Goal: Task Accomplishment & Management: Manage account settings

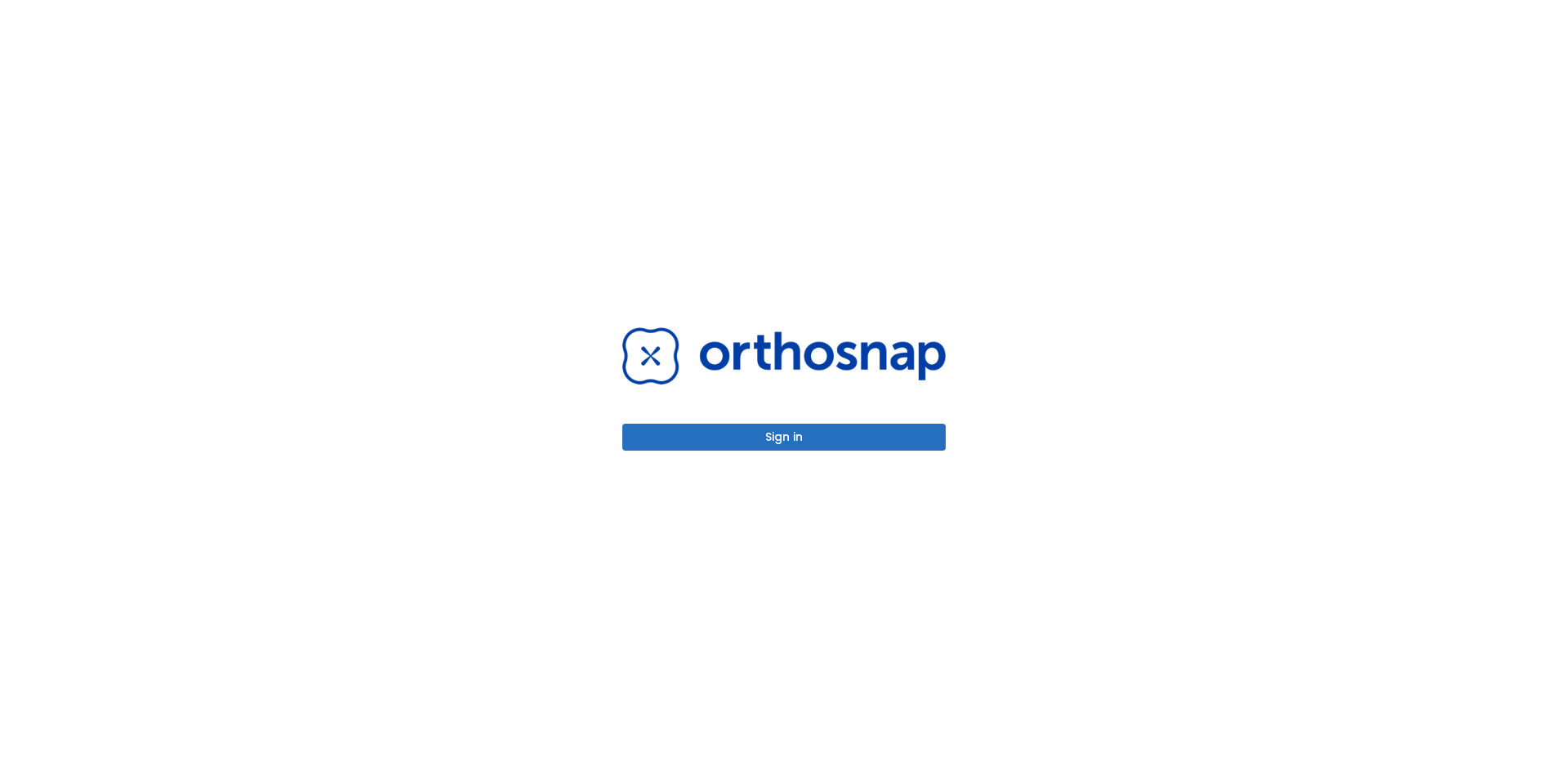
click at [832, 421] on div "Sign in" at bounding box center [784, 389] width 323 height 123
click at [831, 430] on button "Sign in" at bounding box center [784, 437] width 323 height 27
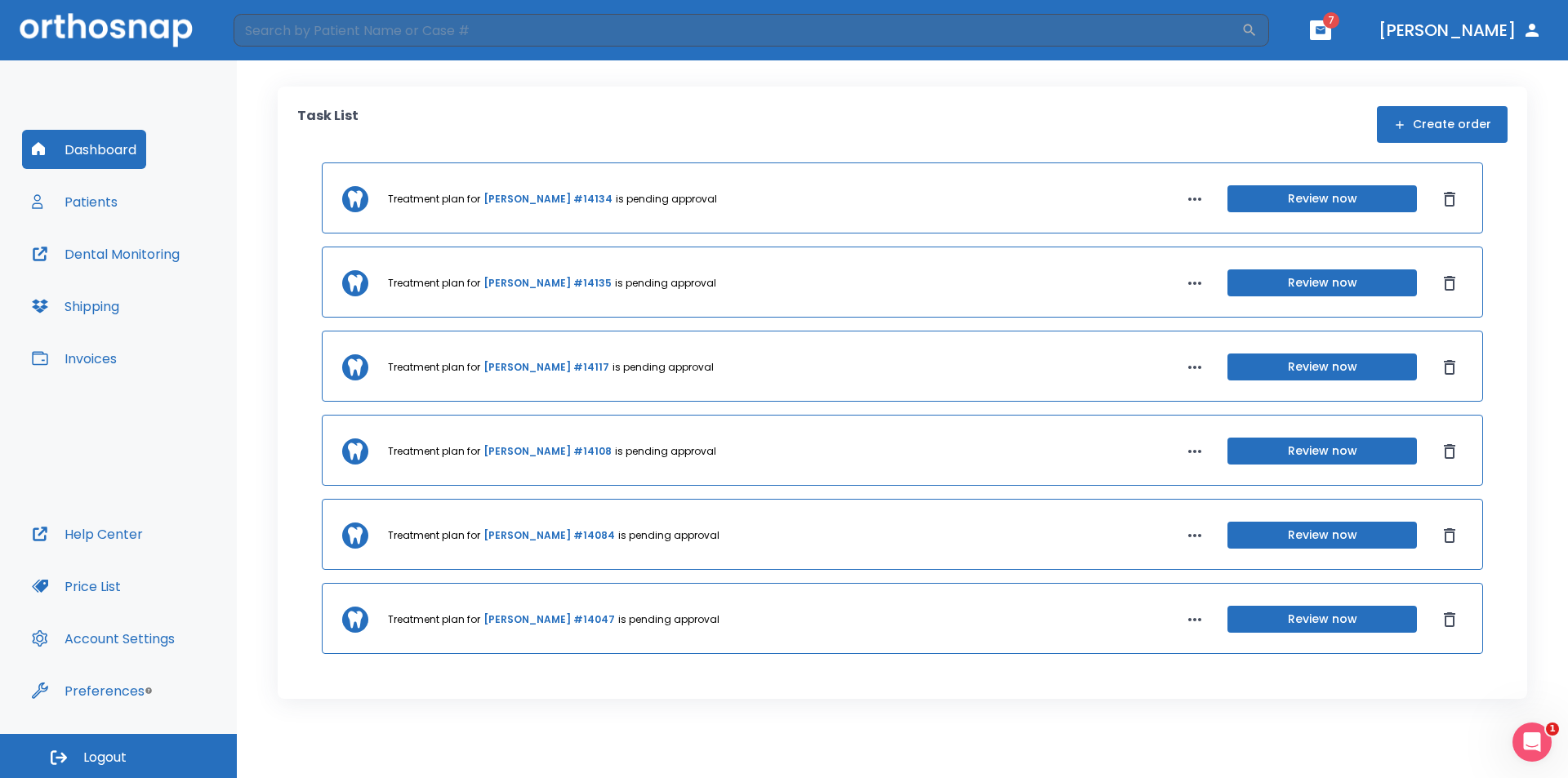
scroll to position [78, 0]
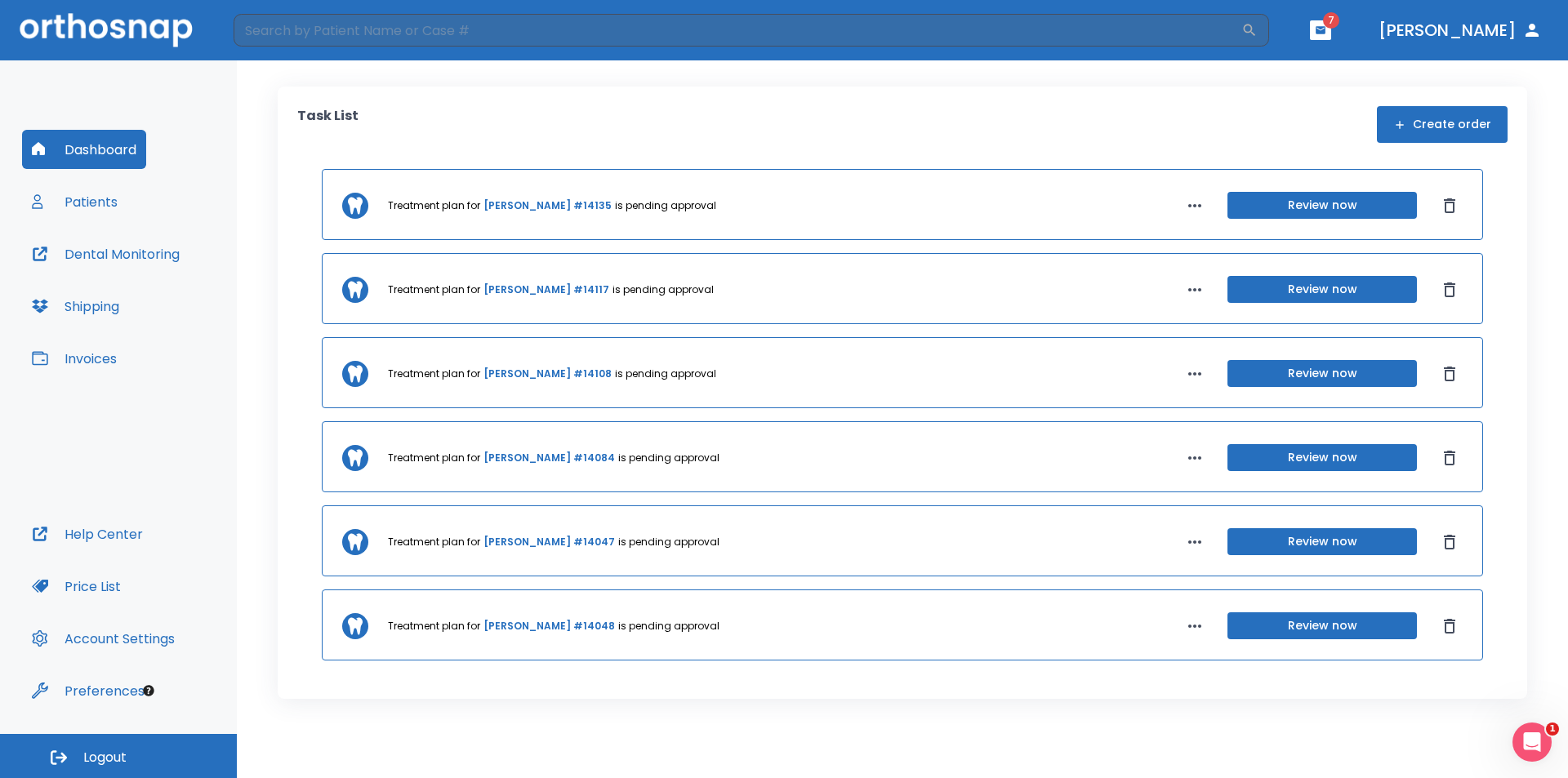
click at [1314, 630] on button "Review now" at bounding box center [1322, 626] width 190 height 27
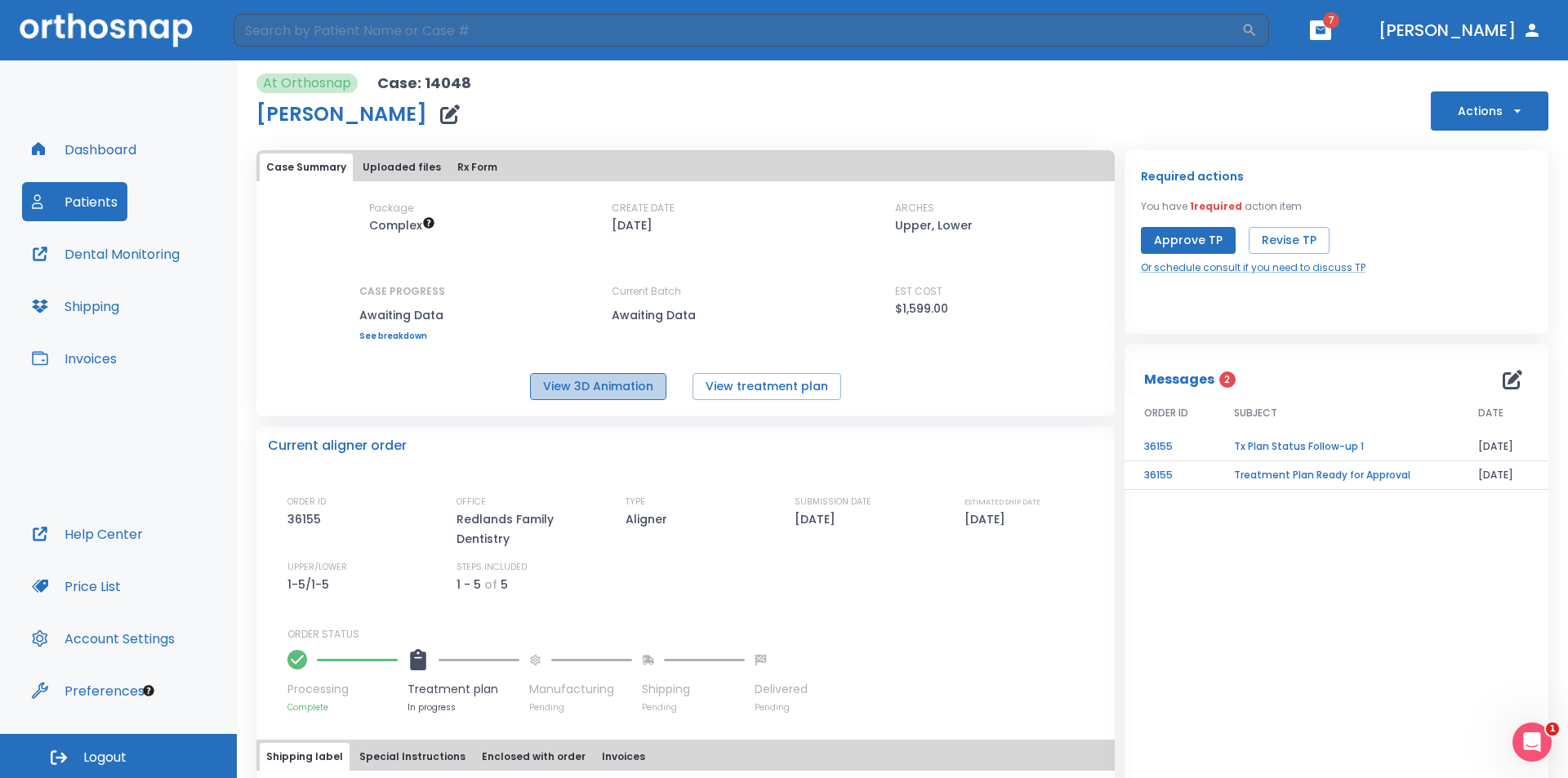
click at [639, 384] on button "View 3D Animation" at bounding box center [598, 386] width 137 height 27
click at [120, 257] on button "Dental Monitoring" at bounding box center [106, 254] width 167 height 39
click at [767, 378] on button "View treatment plan" at bounding box center [766, 386] width 148 height 27
click at [604, 389] on button "View 3D Animation" at bounding box center [598, 386] width 137 height 27
click at [1273, 239] on button "Revise TP" at bounding box center [1289, 240] width 81 height 27
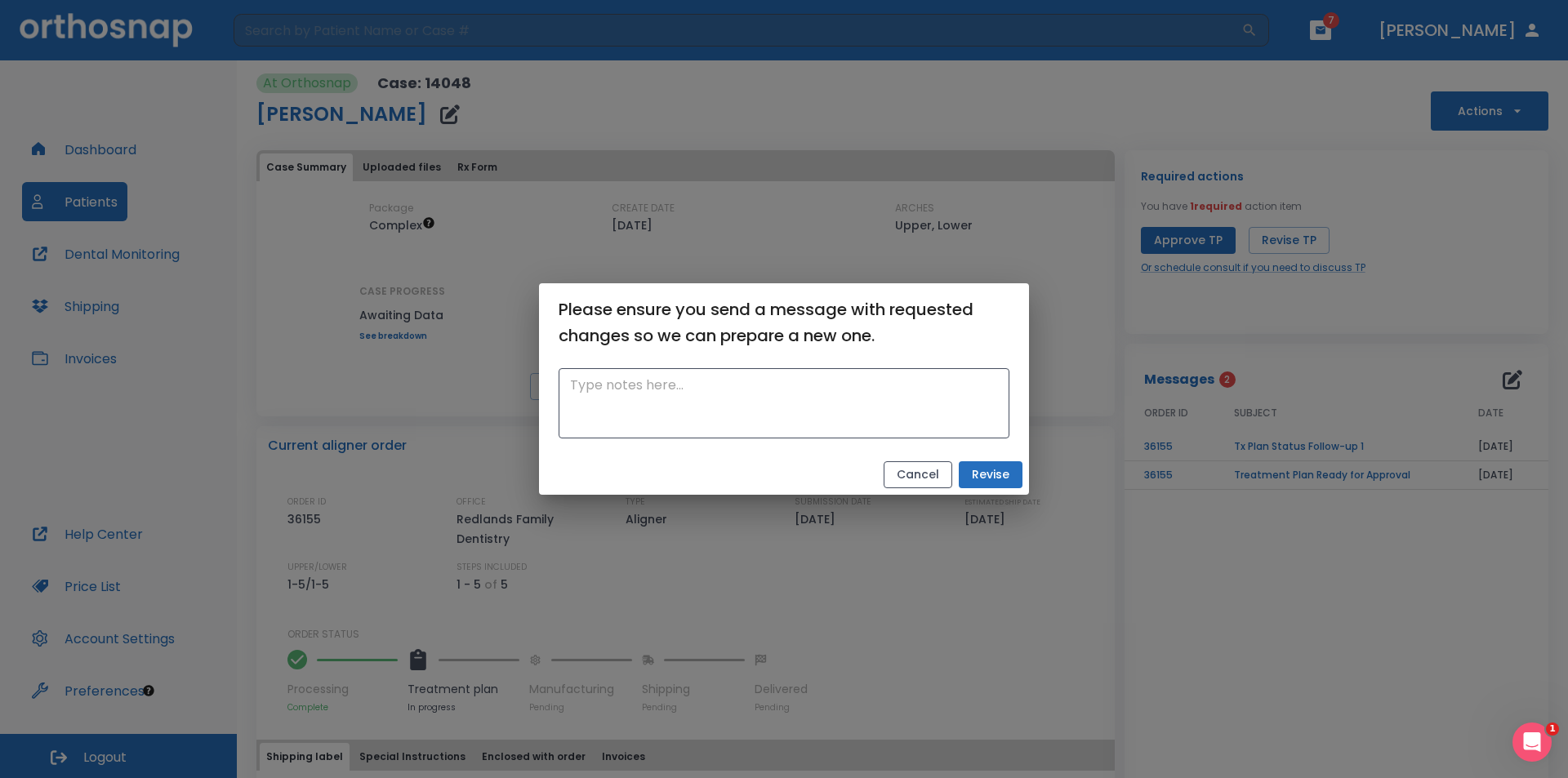
click at [921, 479] on button "Cancel" at bounding box center [918, 475] width 69 height 27
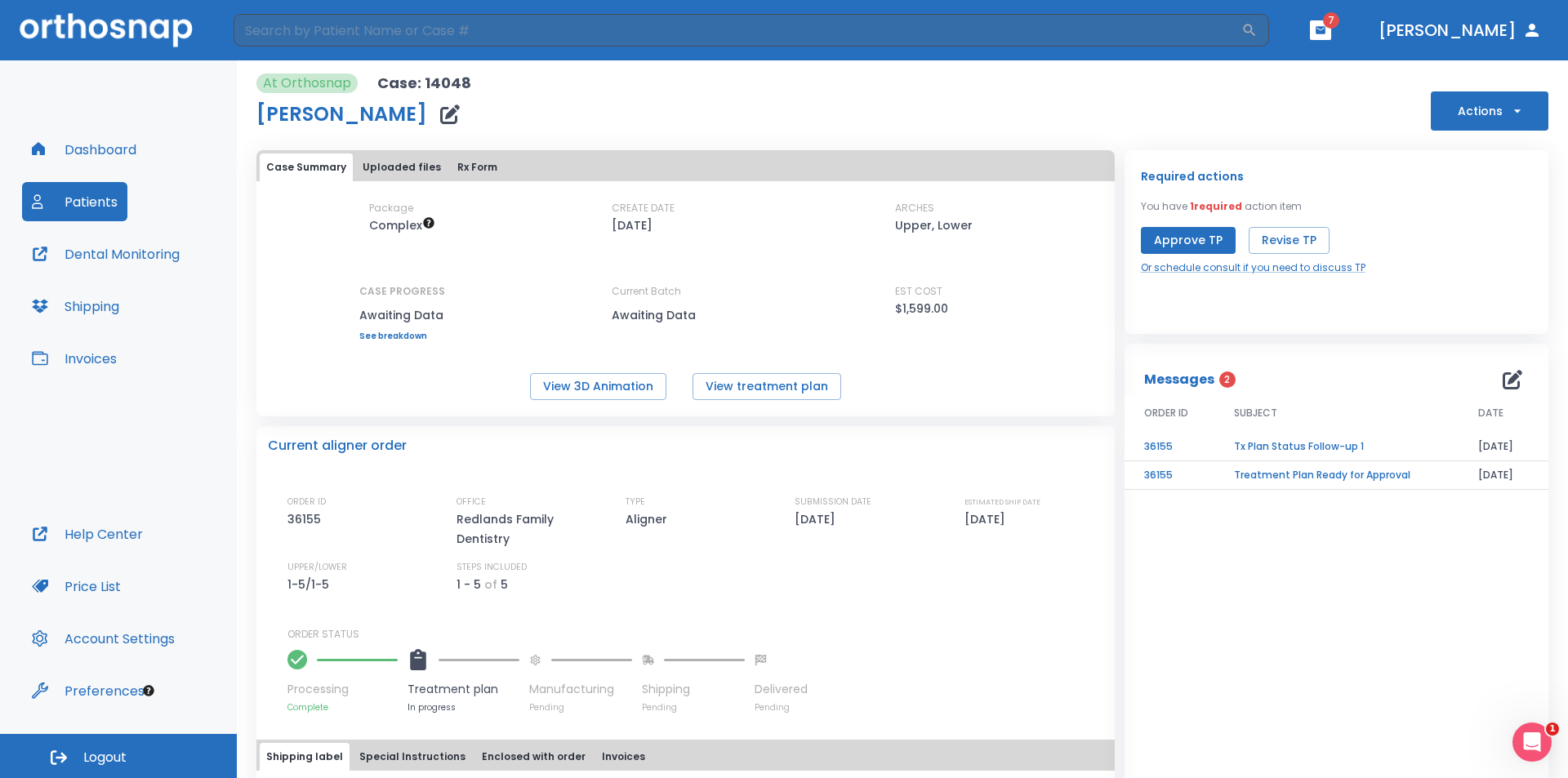
click at [80, 143] on button "Dashboard" at bounding box center [84, 149] width 124 height 39
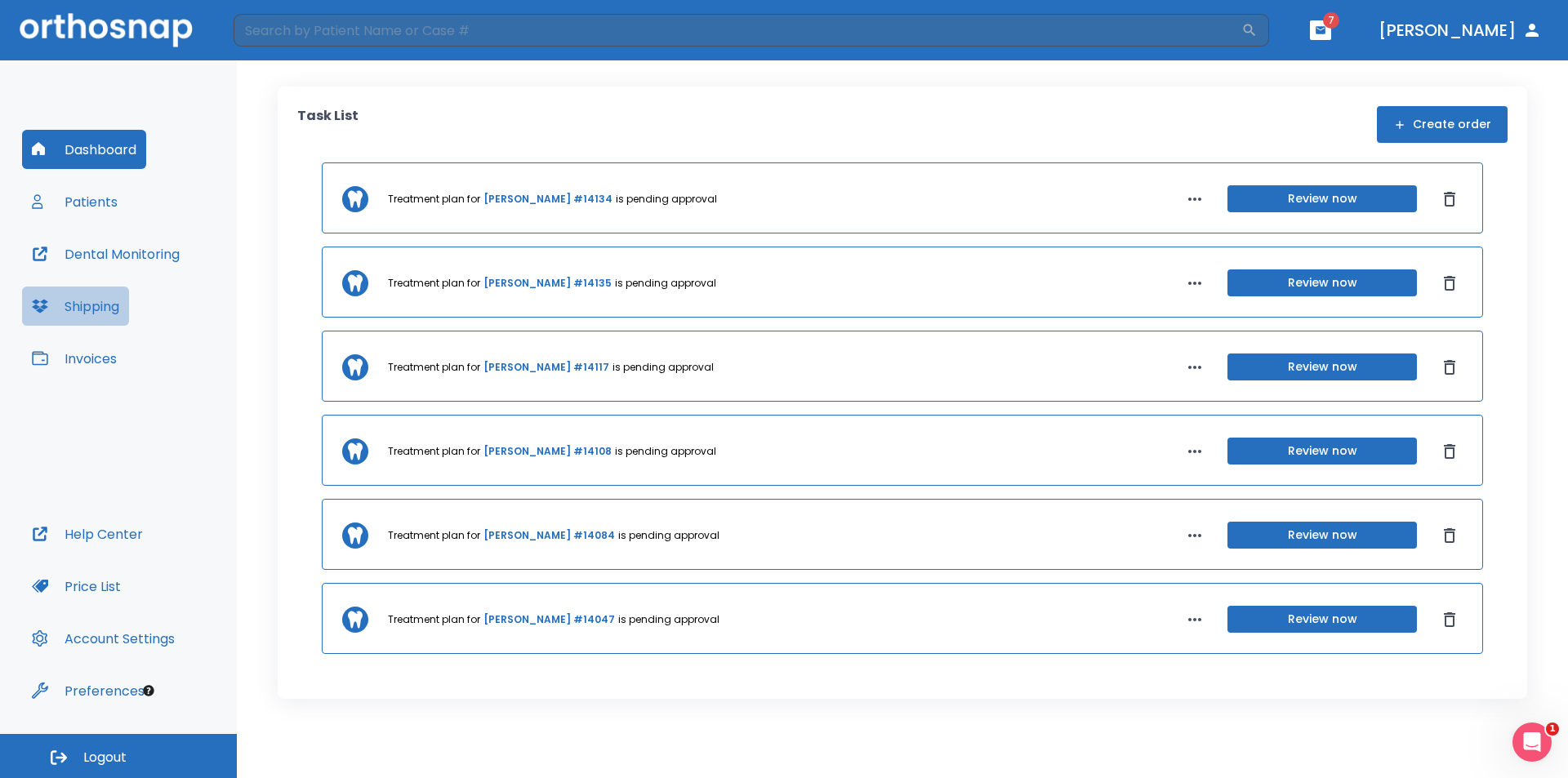
click at [97, 310] on button "Shipping" at bounding box center [75, 306] width 107 height 39
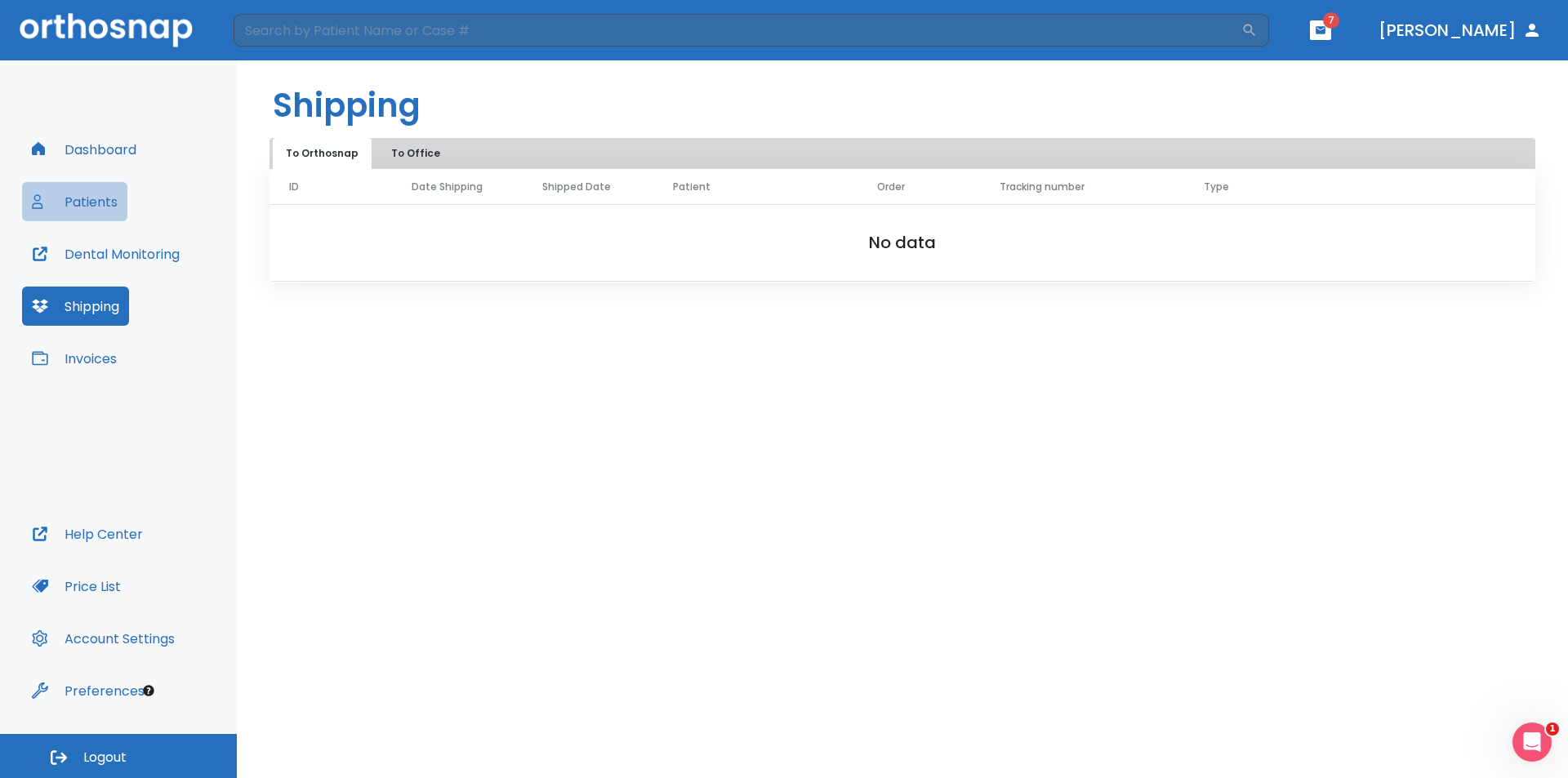
click at [84, 201] on button "Patients" at bounding box center [75, 201] width 105 height 39
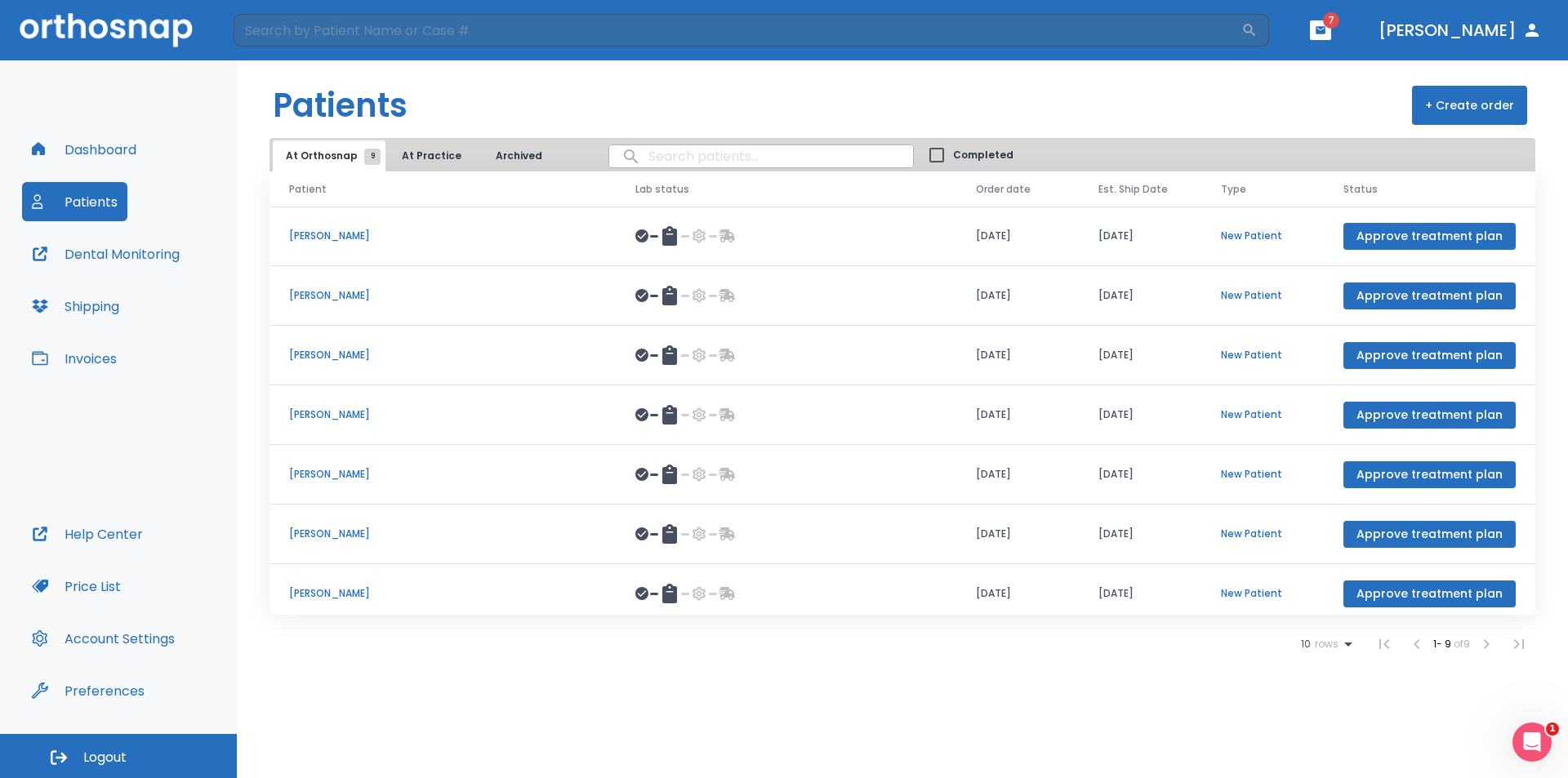
scroll to position [129, 0]
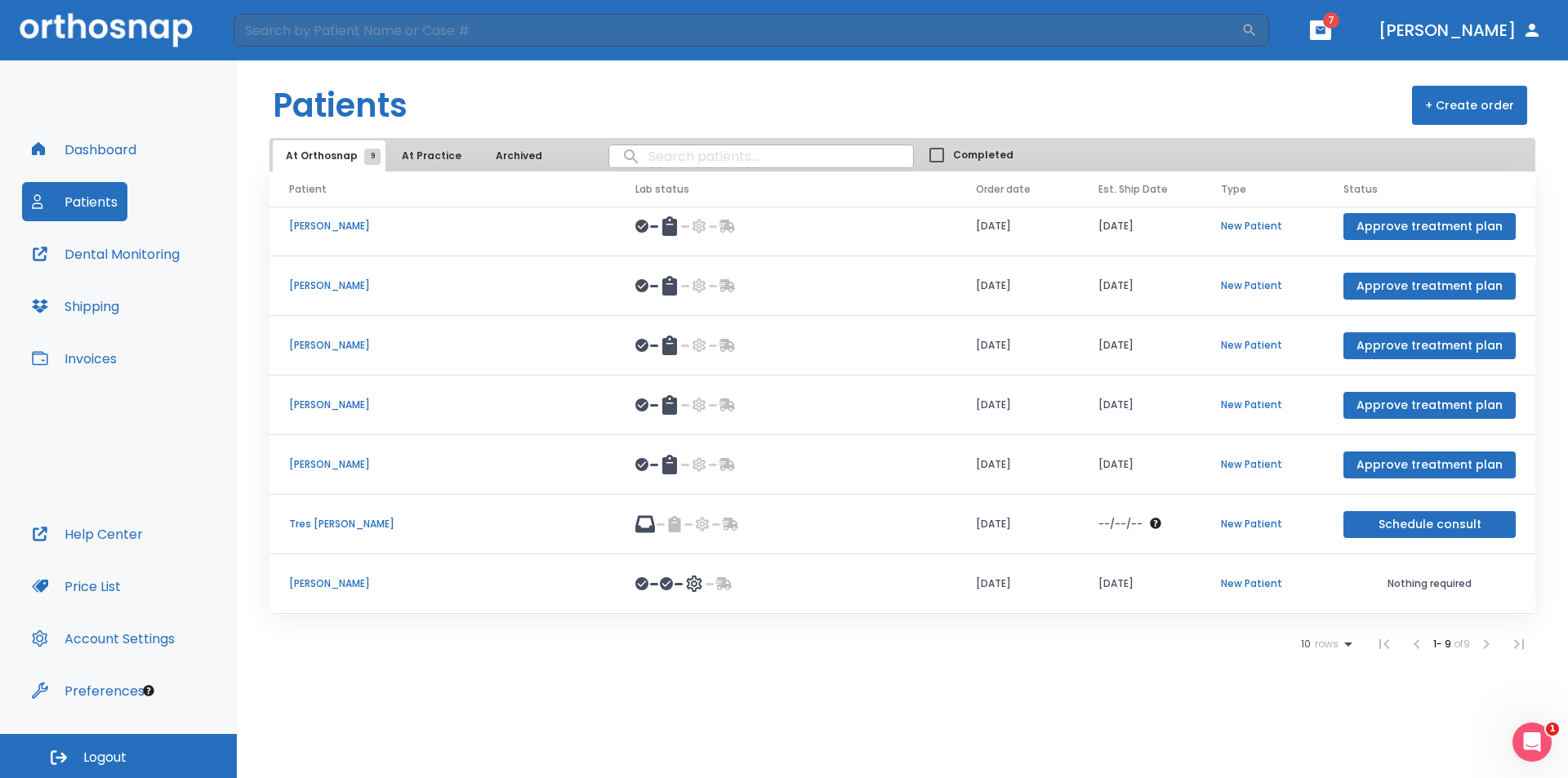
click at [314, 523] on p "Tres [PERSON_NAME]" at bounding box center [442, 524] width 307 height 15
